Goal: Find specific page/section: Find specific page/section

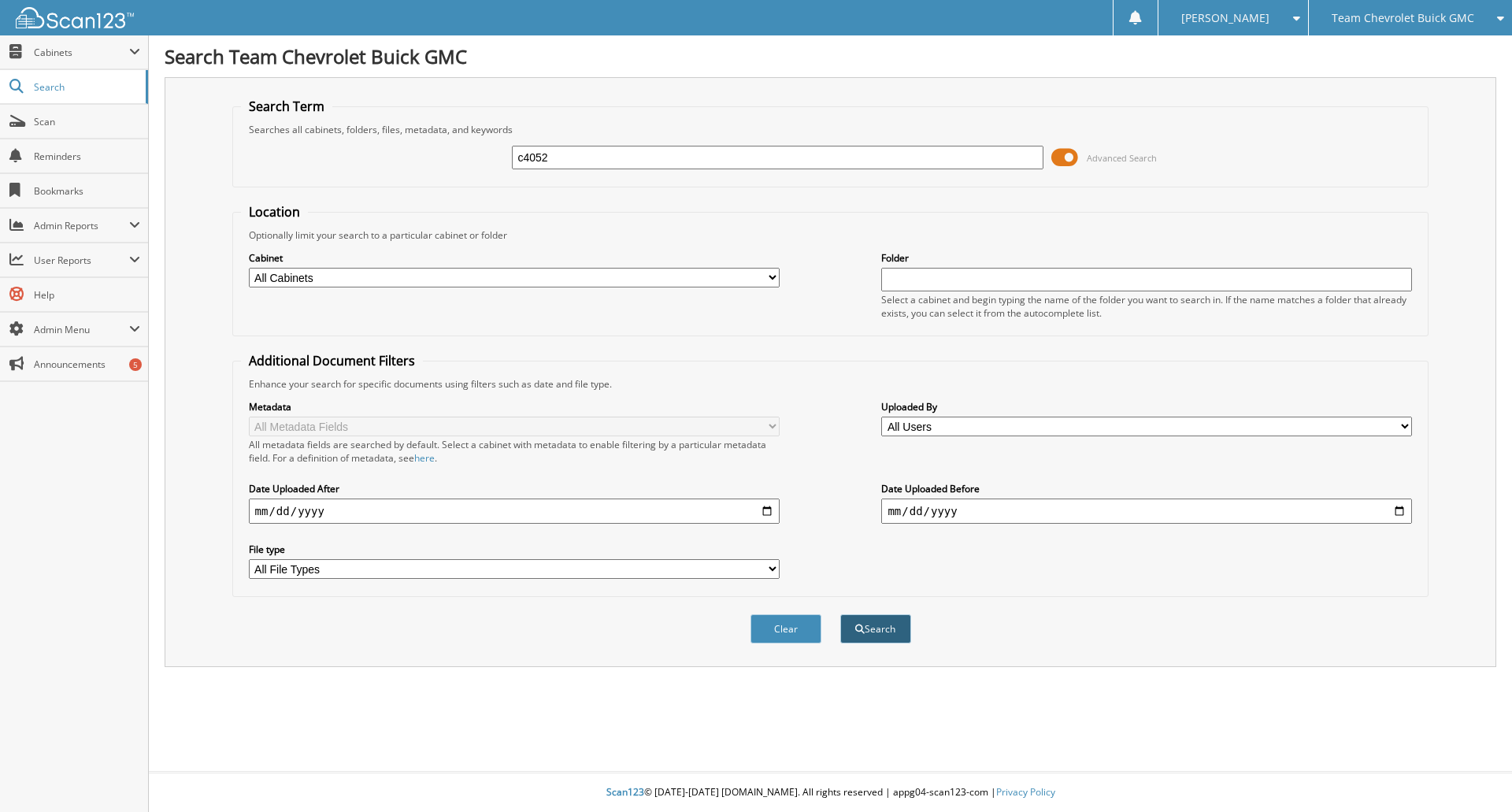
type input "c4052"
click at [884, 641] on button "Search" at bounding box center [875, 628] width 71 height 29
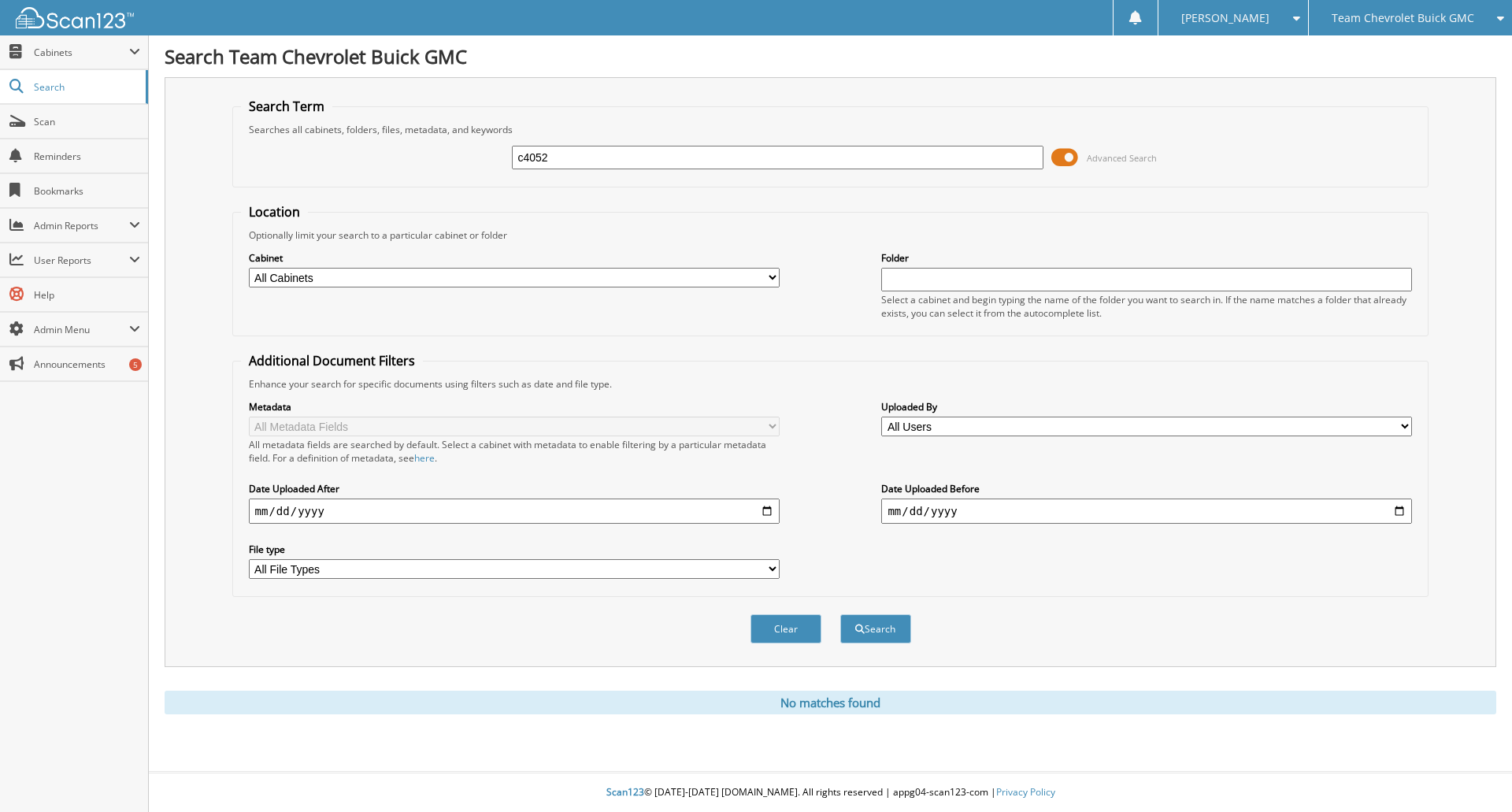
click at [1066, 159] on span at bounding box center [1064, 157] width 27 height 23
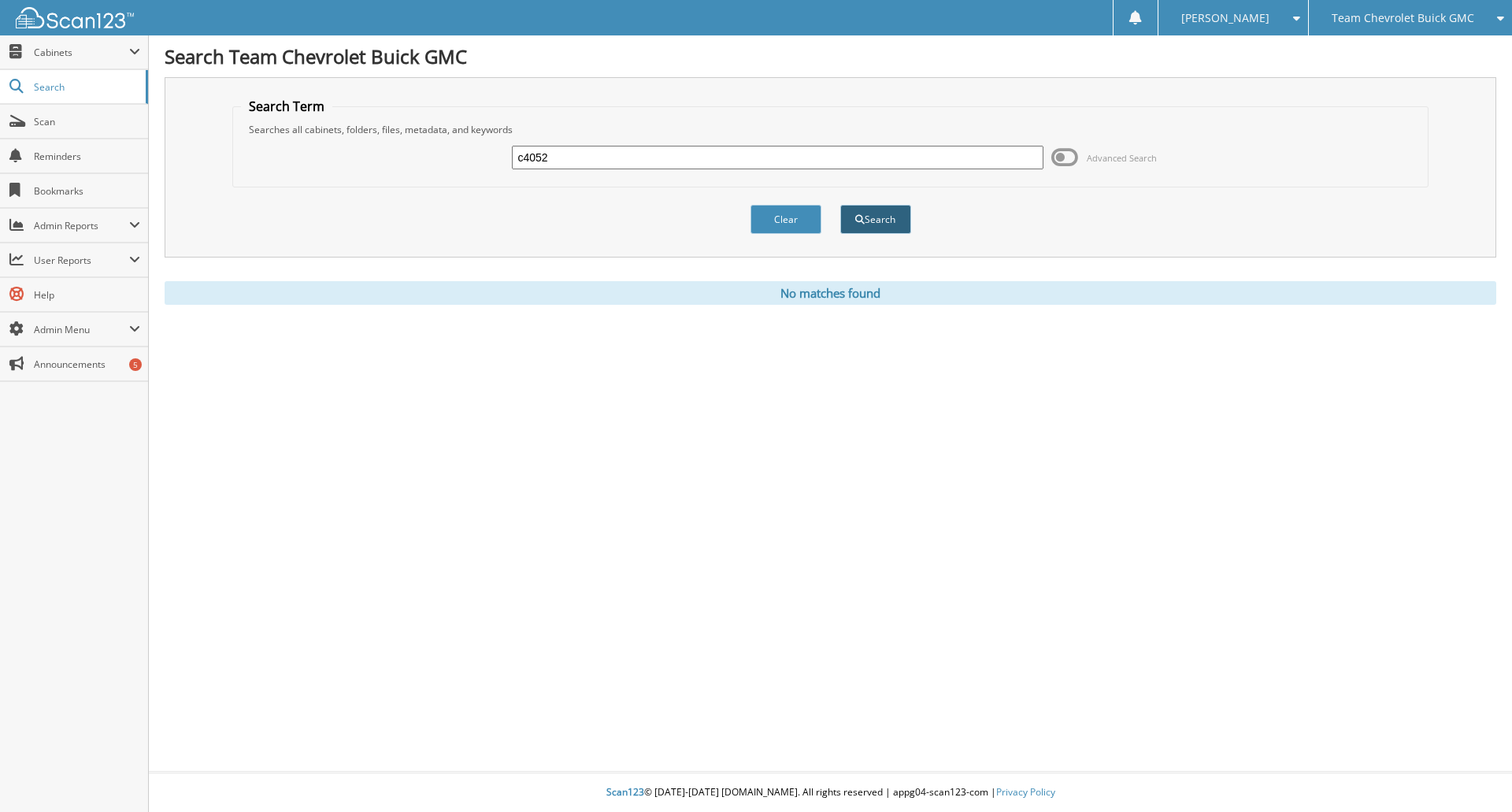
click at [870, 227] on button "Search" at bounding box center [875, 219] width 71 height 29
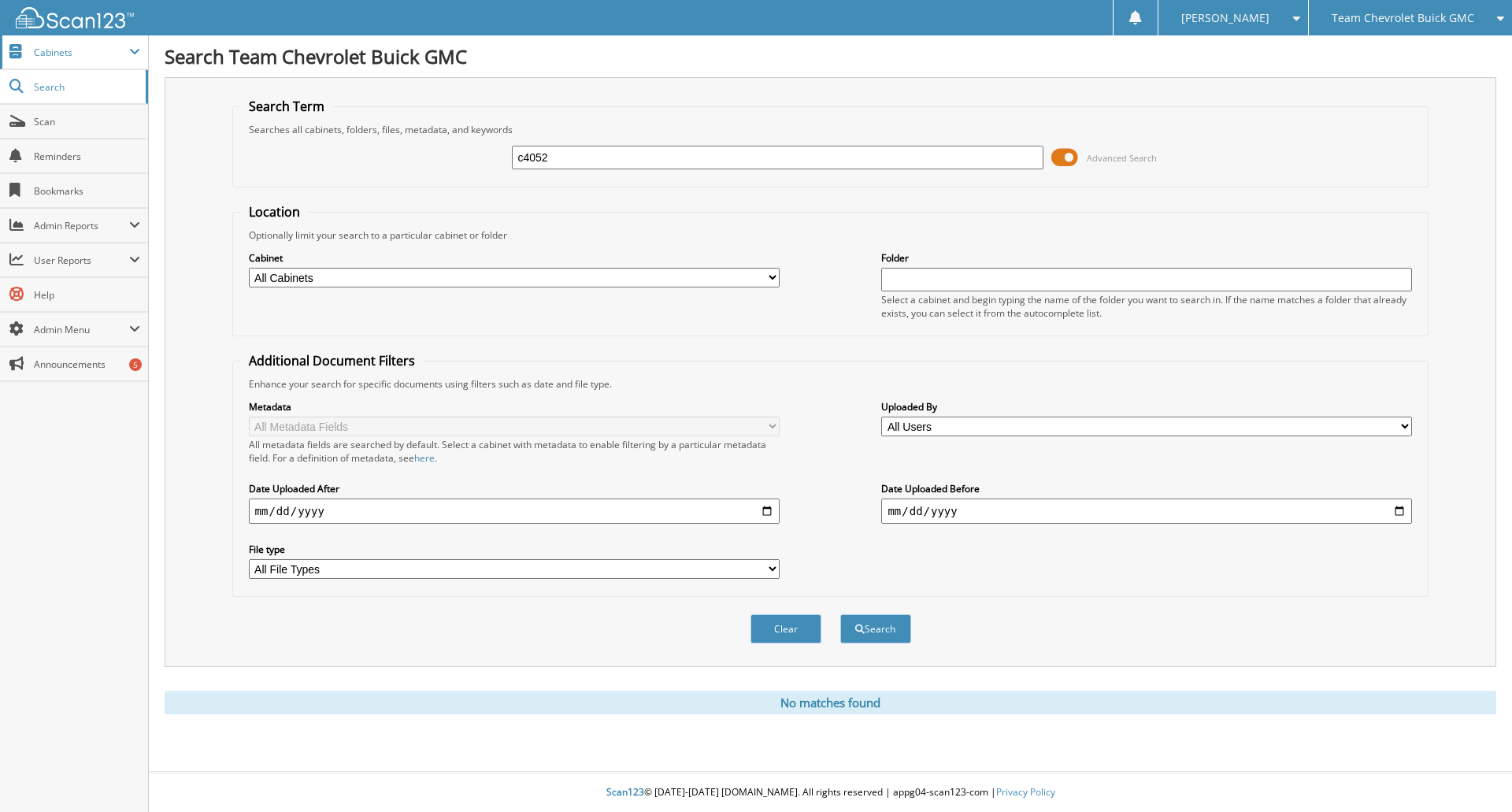
click at [67, 46] on span "Cabinets" at bounding box center [82, 53] width 95 height 13
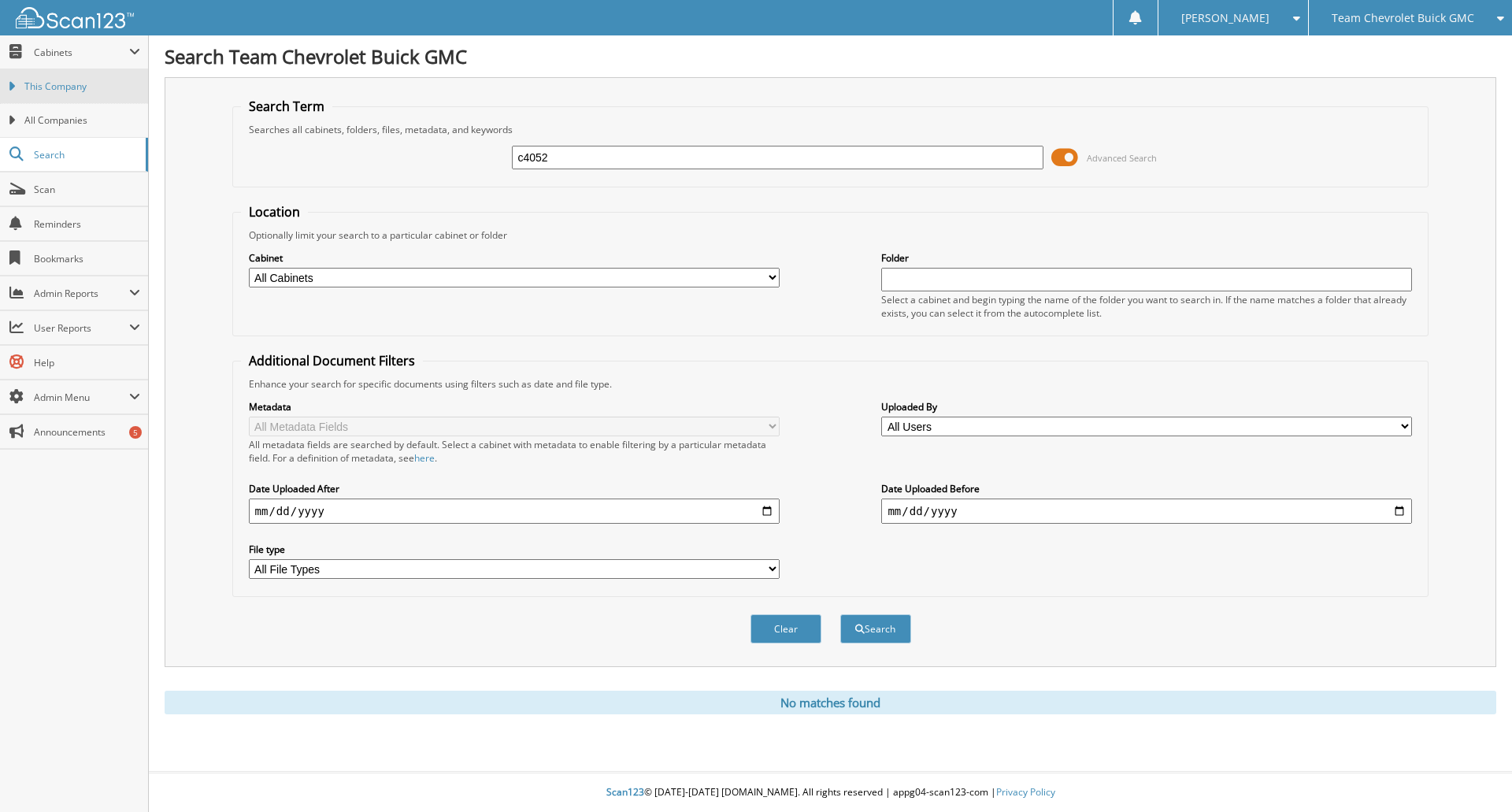
click at [76, 83] on span "This Company" at bounding box center [82, 86] width 116 height 14
